Goal: Navigation & Orientation: Find specific page/section

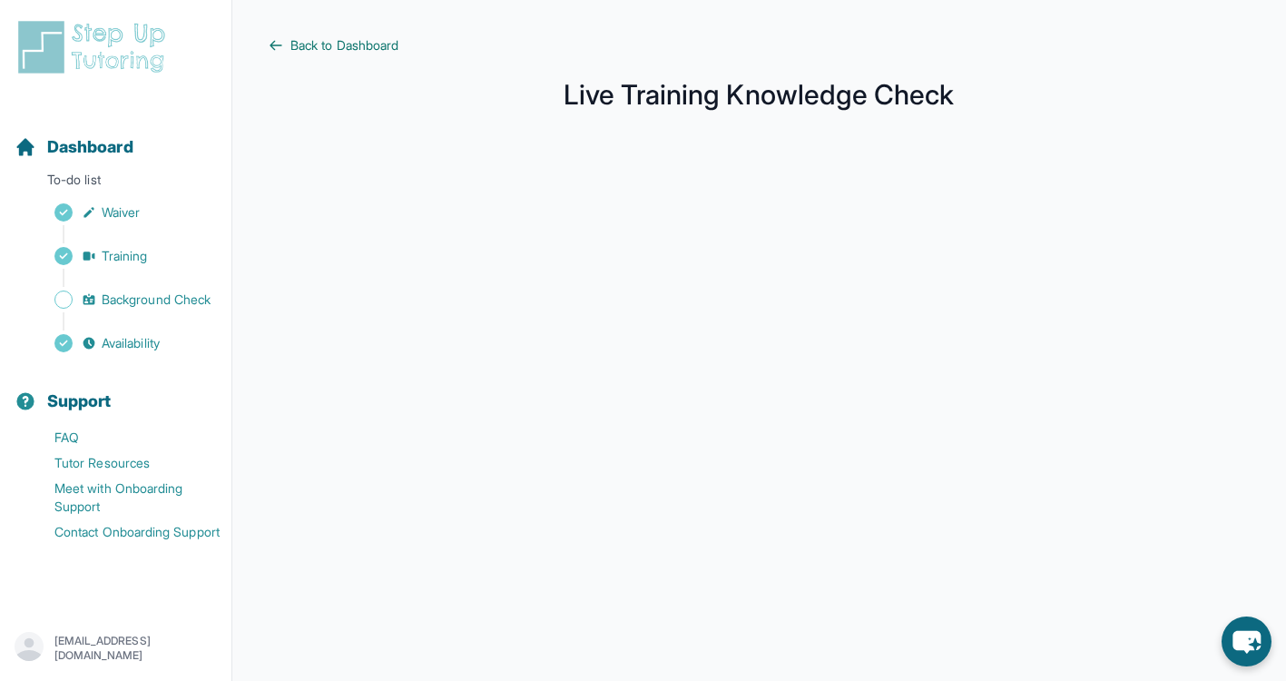
click at [329, 49] on span "Back to Dashboard" at bounding box center [344, 45] width 108 height 18
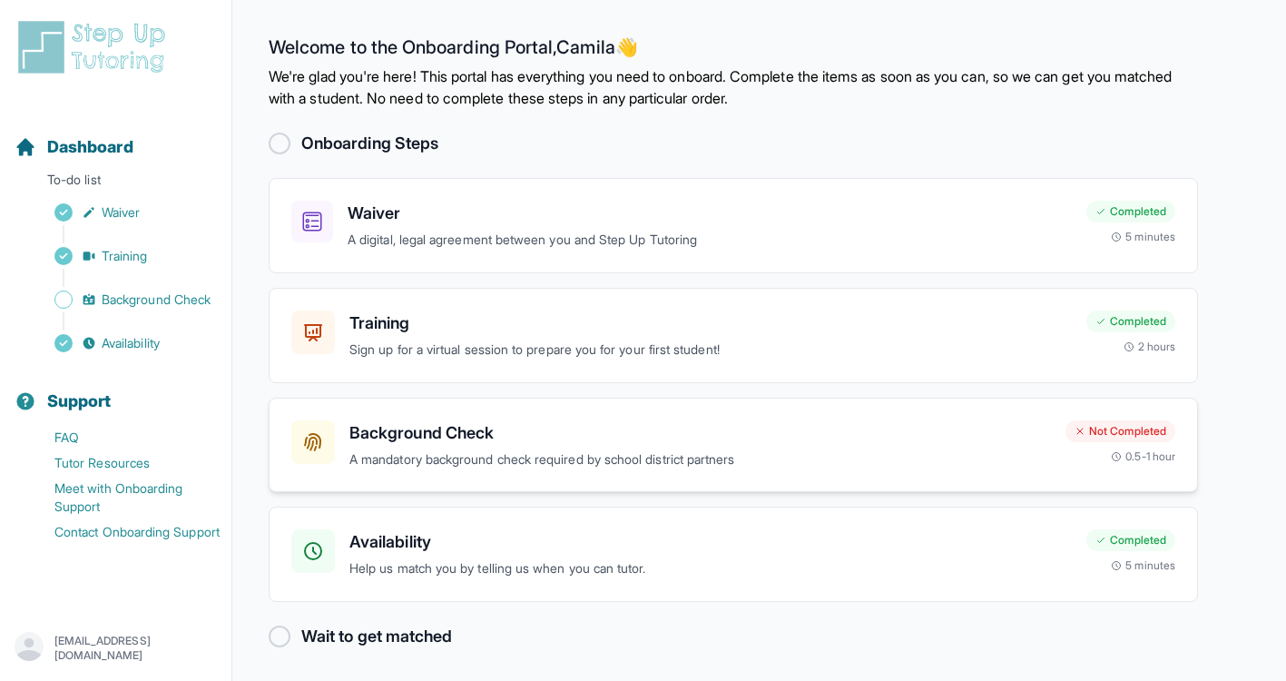
scroll to position [5, 0]
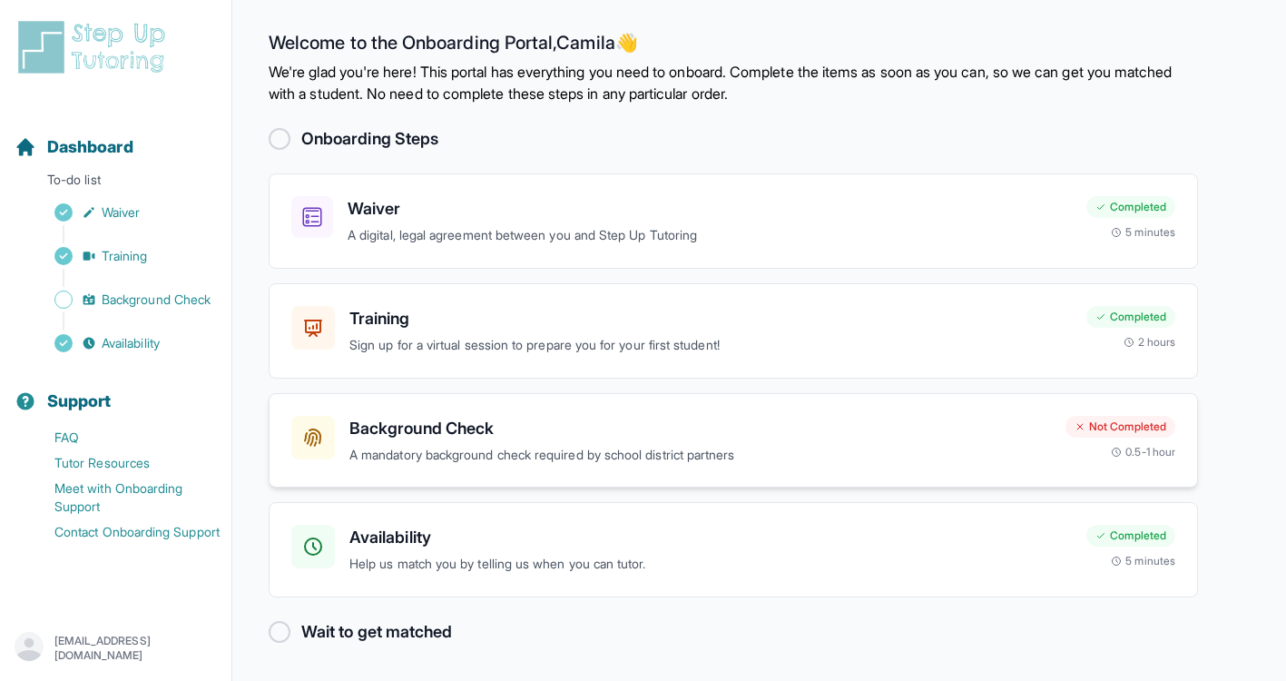
click at [545, 438] on h3 "Background Check" at bounding box center [700, 428] width 702 height 25
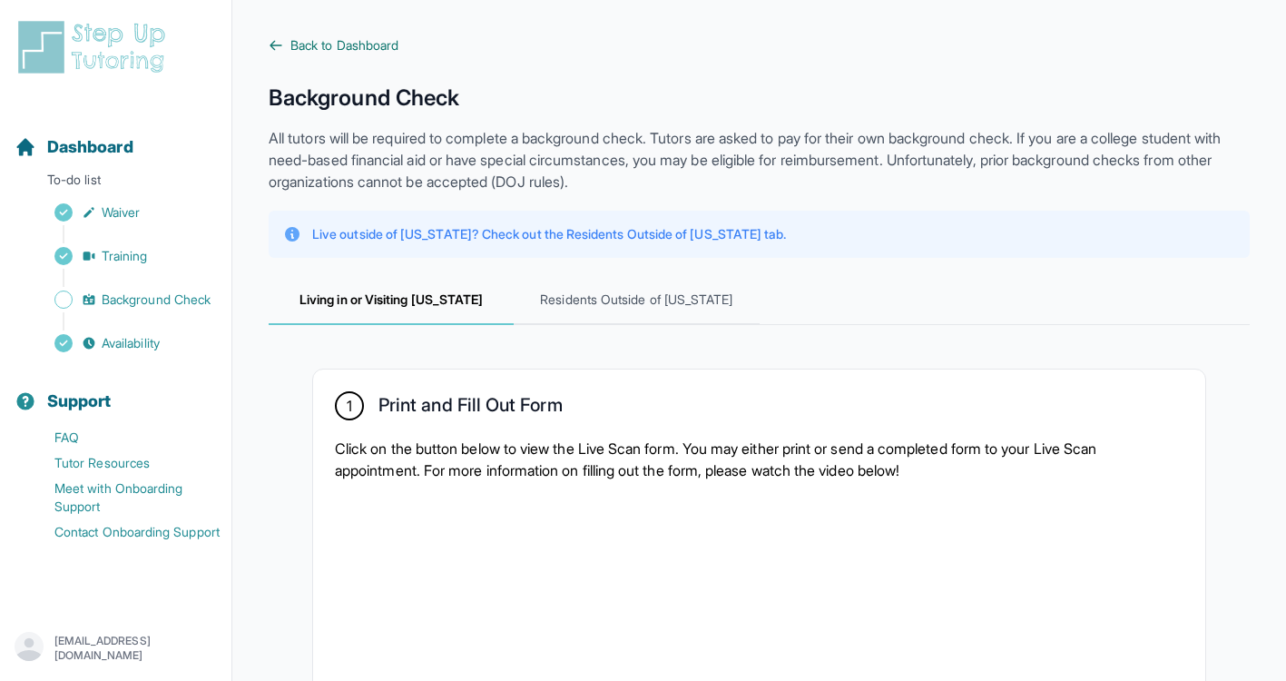
click at [291, 48] on span "Back to Dashboard" at bounding box center [344, 45] width 108 height 18
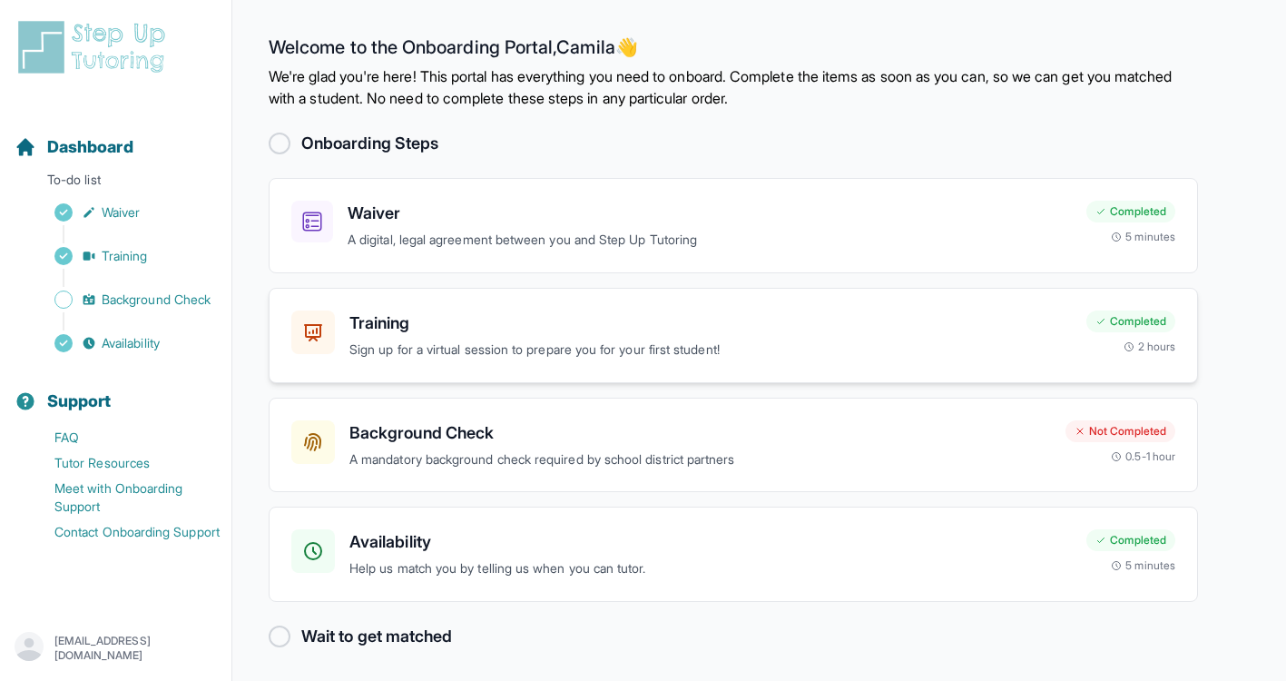
click at [408, 329] on h3 "Training" at bounding box center [710, 322] width 723 height 25
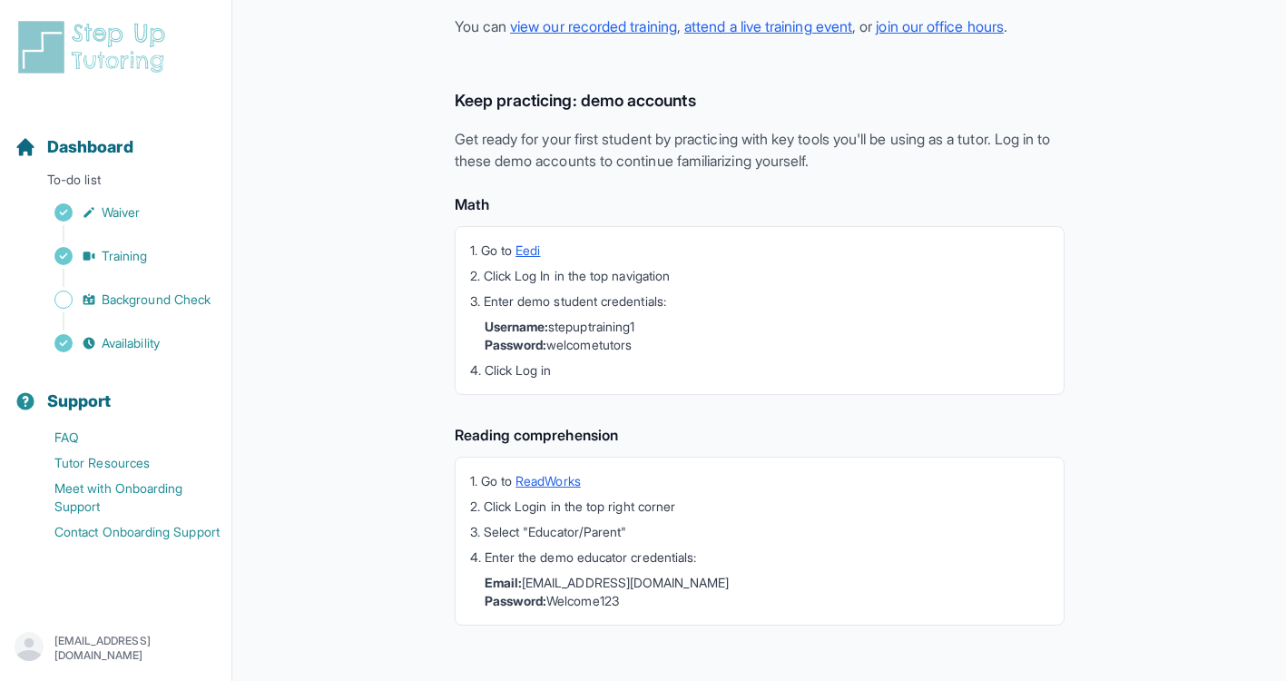
scroll to position [462, 0]
